Goal: Task Accomplishment & Management: Manage account settings

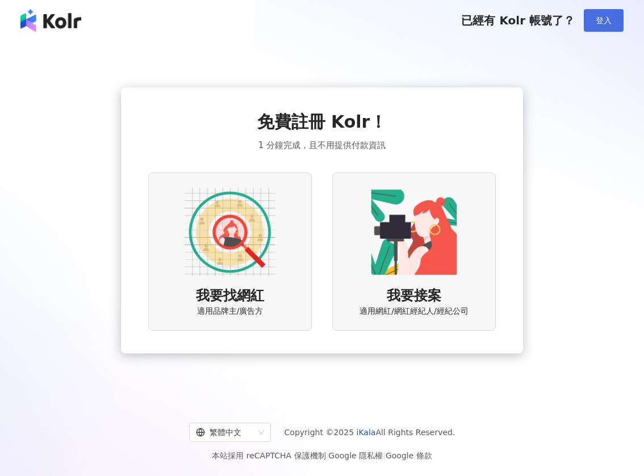
click at [600, 16] on span "登入" at bounding box center [603, 20] width 16 height 9
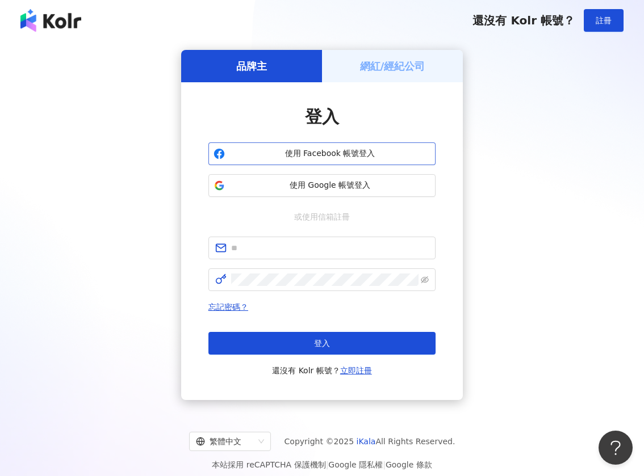
click at [329, 149] on span "使用 Facebook 帳號登入" at bounding box center [329, 153] width 201 height 11
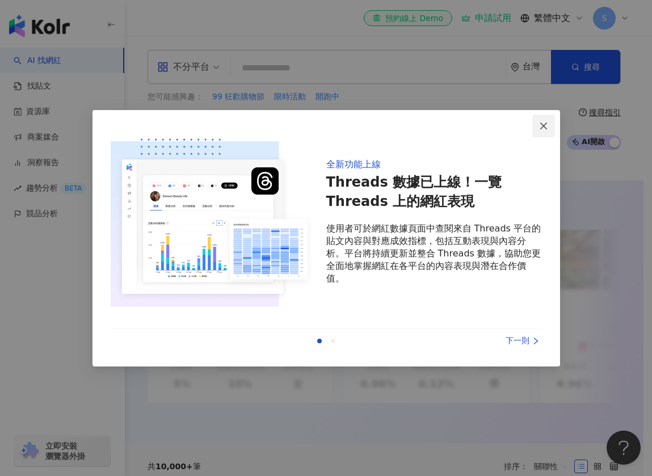
click at [547, 124] on icon "close" at bounding box center [543, 125] width 9 height 9
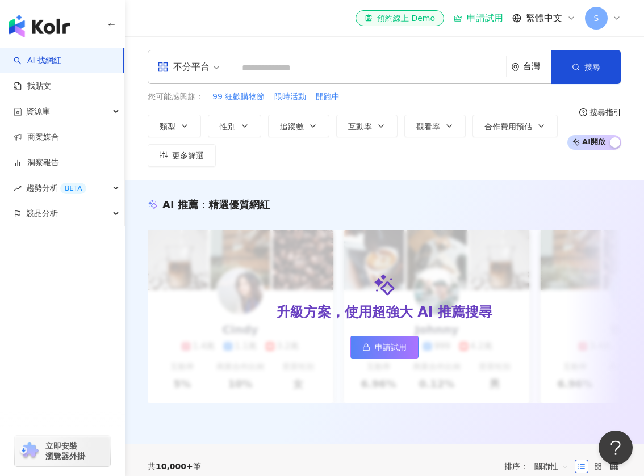
click at [607, 10] on div "S" at bounding box center [603, 18] width 36 height 23
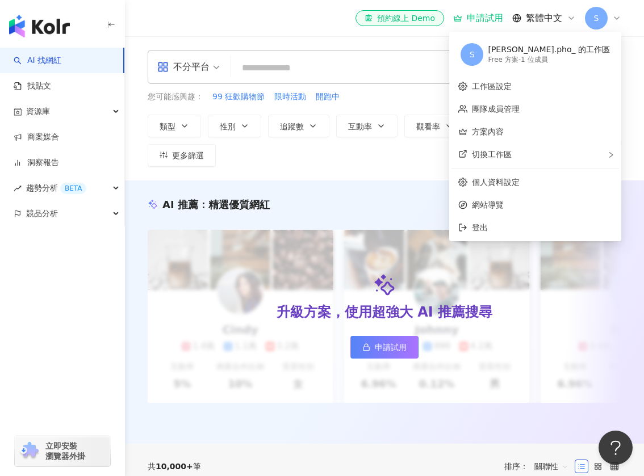
click at [87, 270] on div "button" at bounding box center [62, 263] width 125 height 75
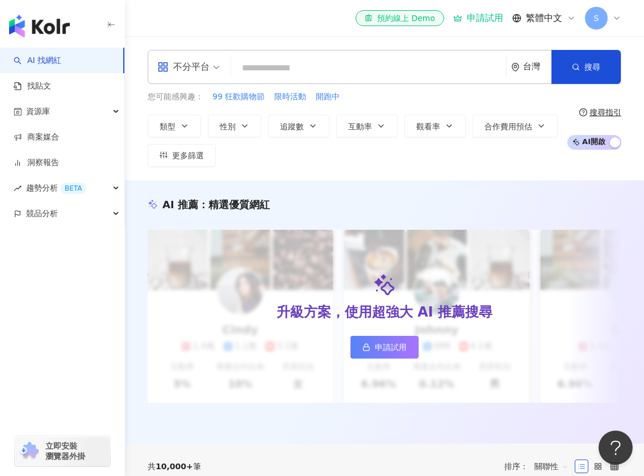
click at [595, 22] on span "S" at bounding box center [596, 18] width 5 height 12
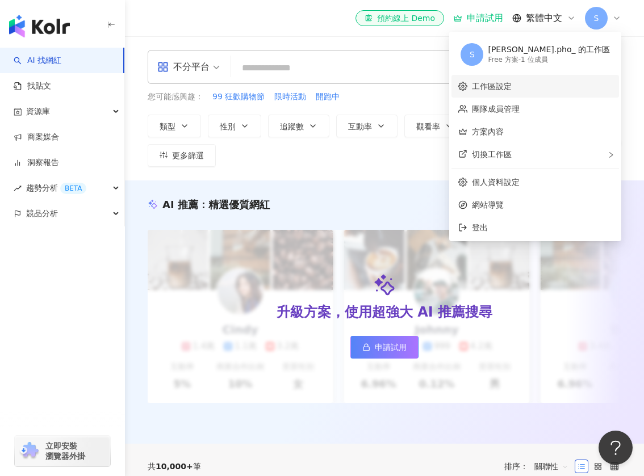
click at [511, 88] on link "工作區設定" at bounding box center [492, 86] width 40 height 9
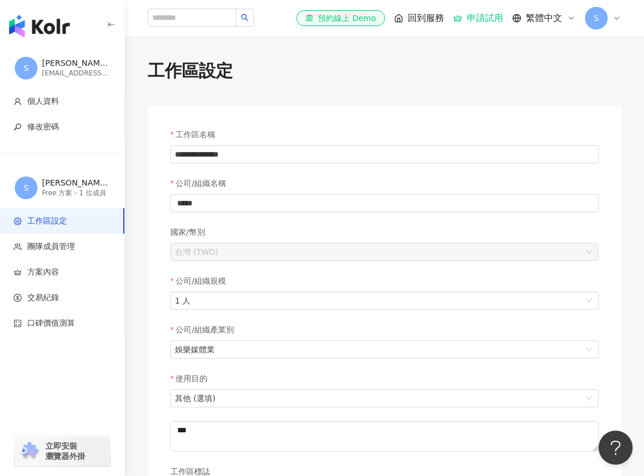
click at [593, 9] on span "S" at bounding box center [596, 18] width 23 height 23
click at [43, 107] on li "個人資料" at bounding box center [62, 102] width 124 height 26
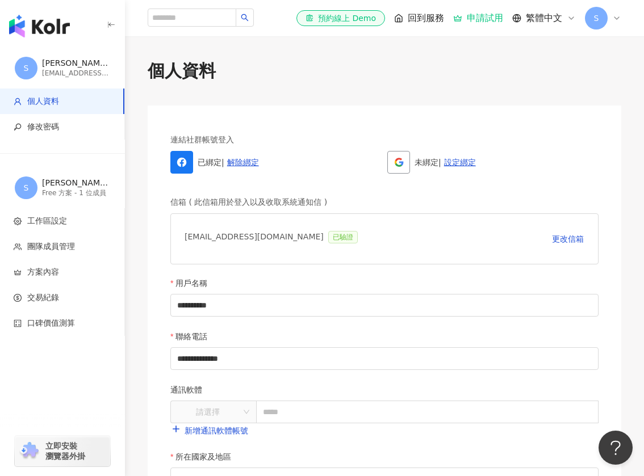
click at [40, 104] on span "個人資料" at bounding box center [43, 101] width 32 height 11
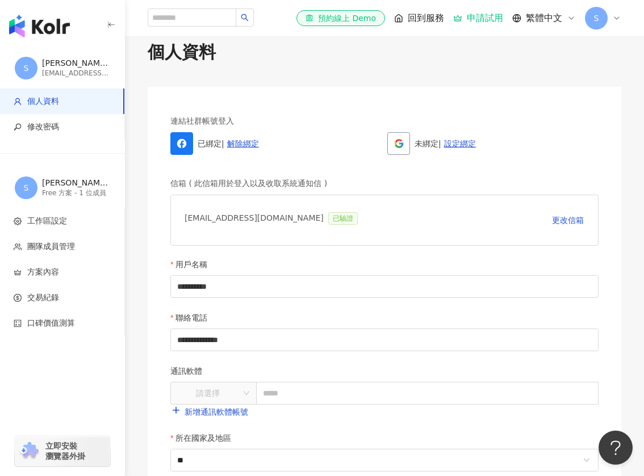
scroll to position [17, 0]
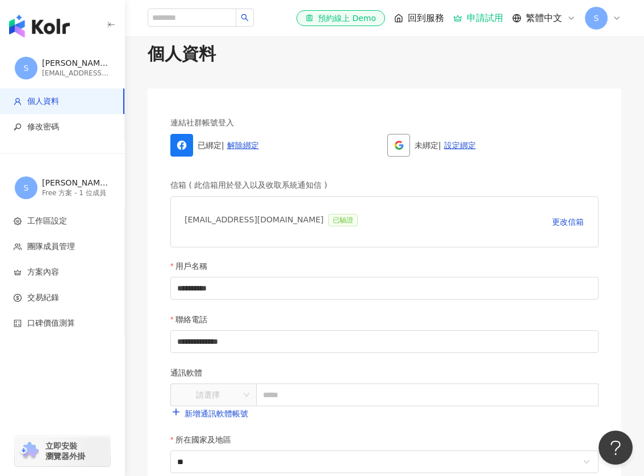
click at [595, 23] on span "S" at bounding box center [596, 18] width 5 height 12
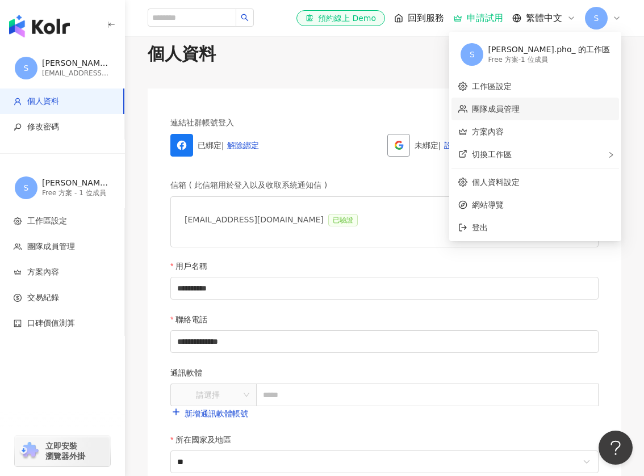
click at [519, 106] on link "團隊成員管理" at bounding box center [496, 108] width 48 height 9
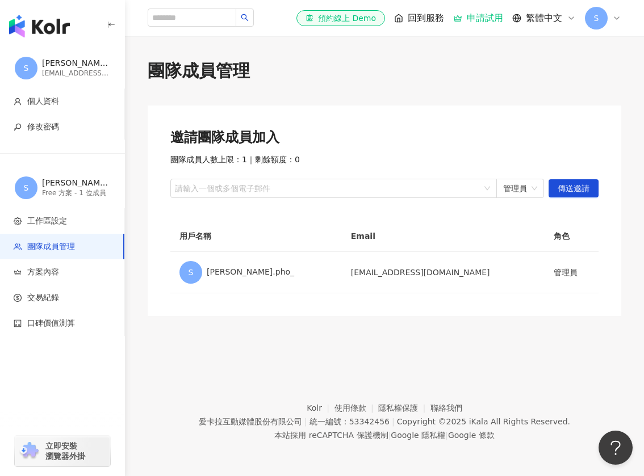
click at [413, 18] on span "回到服務" at bounding box center [425, 18] width 36 height 12
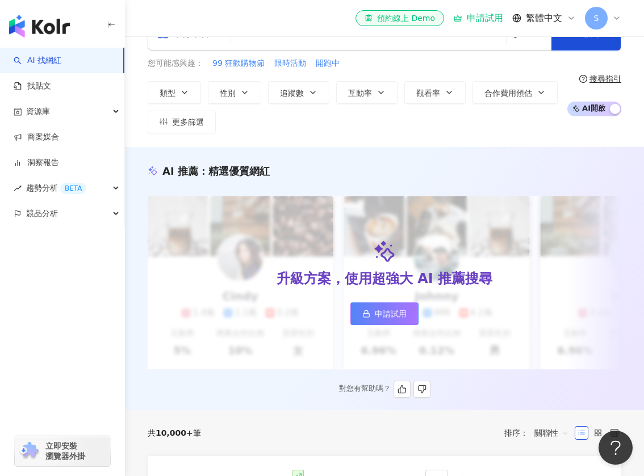
scroll to position [36, 0]
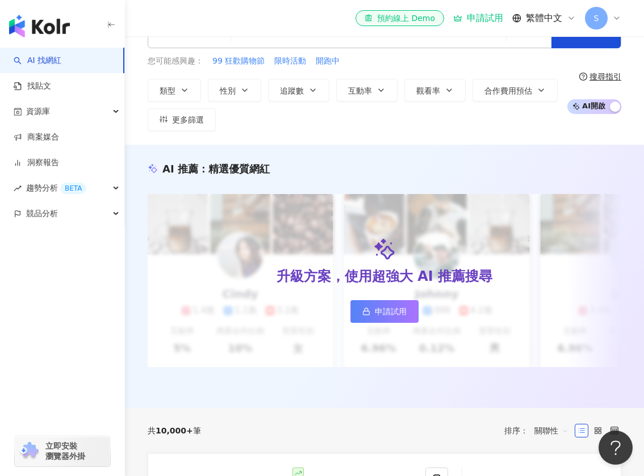
click at [590, 17] on span "S" at bounding box center [596, 18] width 23 height 23
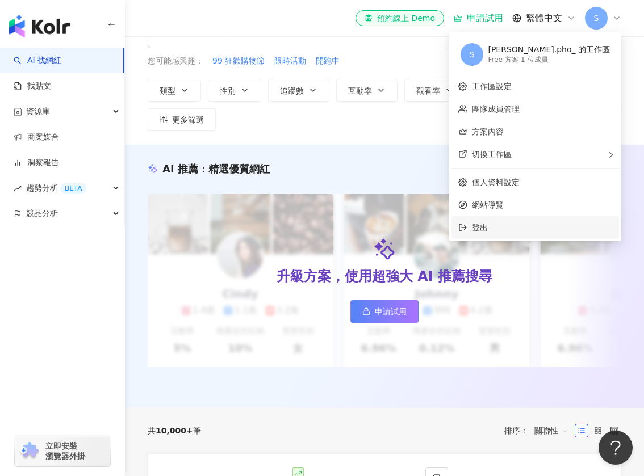
click at [549, 228] on span "登出" at bounding box center [542, 227] width 140 height 12
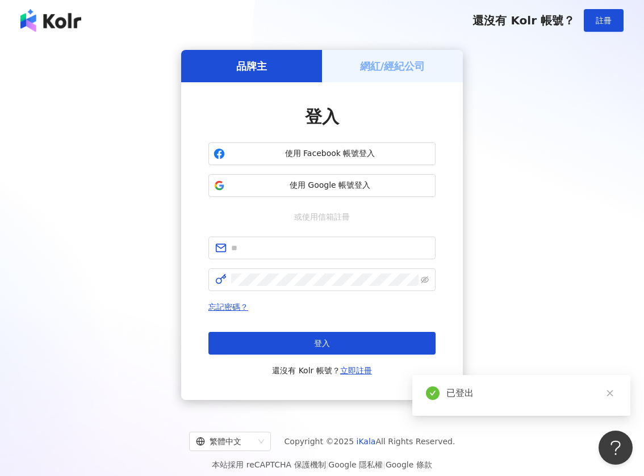
click at [382, 61] on h5 "網紅/經紀公司" at bounding box center [392, 66] width 65 height 14
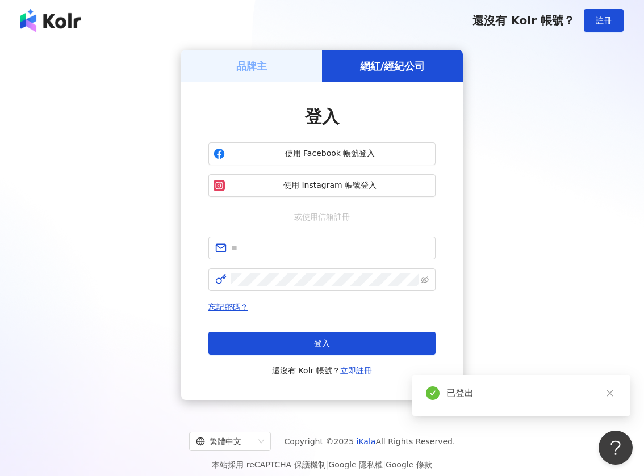
click at [367, 62] on h5 "網紅/經紀公司" at bounding box center [392, 66] width 65 height 14
click at [376, 181] on span "使用 Instagram 帳號登入" at bounding box center [329, 185] width 201 height 11
